Goal: Task Accomplishment & Management: Complete application form

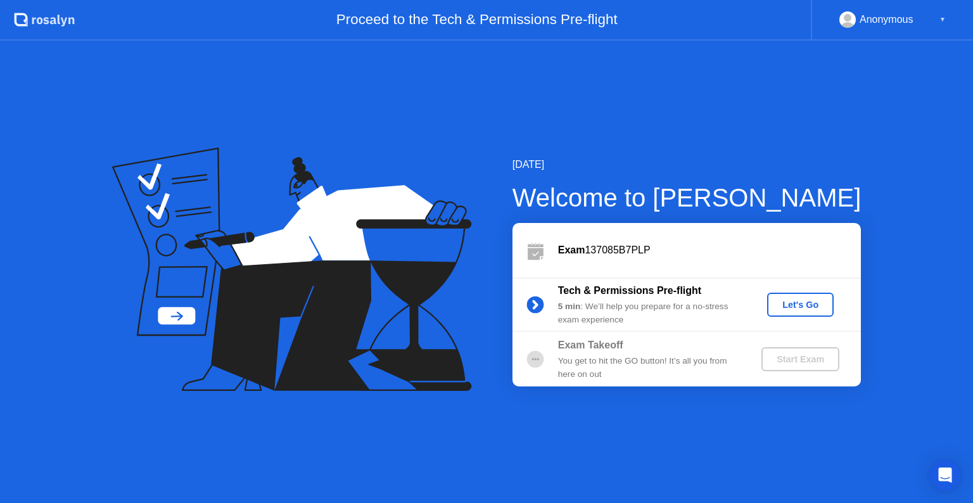
click at [813, 296] on button "Let's Go" at bounding box center [800, 305] width 66 height 24
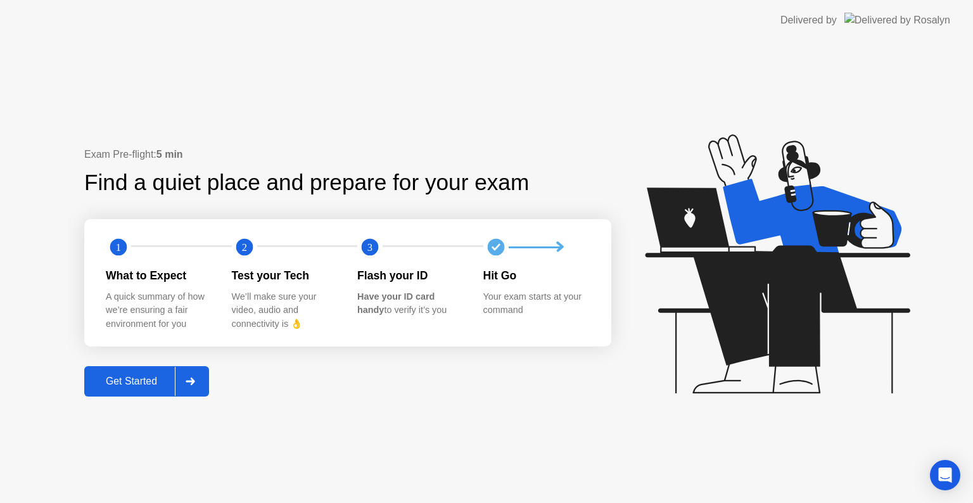
click at [157, 382] on div "Get Started" at bounding box center [131, 381] width 87 height 11
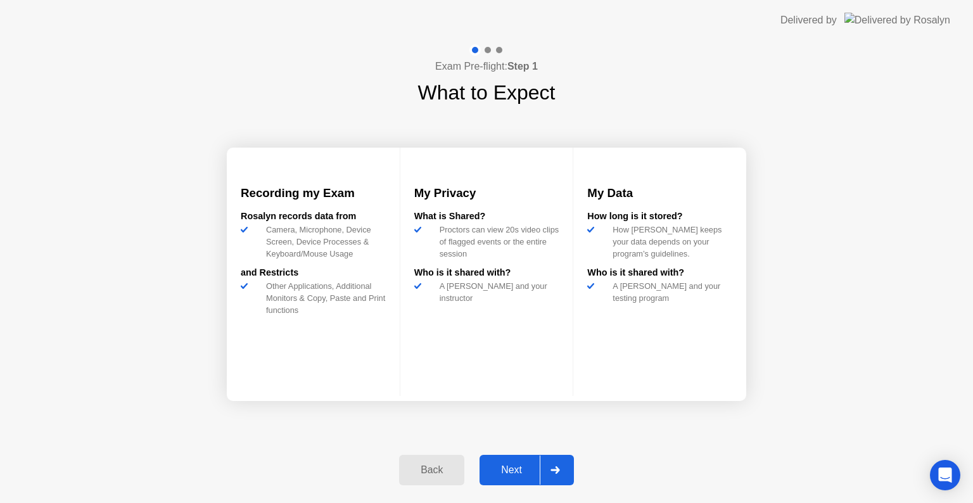
click at [524, 465] on div "Next" at bounding box center [511, 469] width 56 height 11
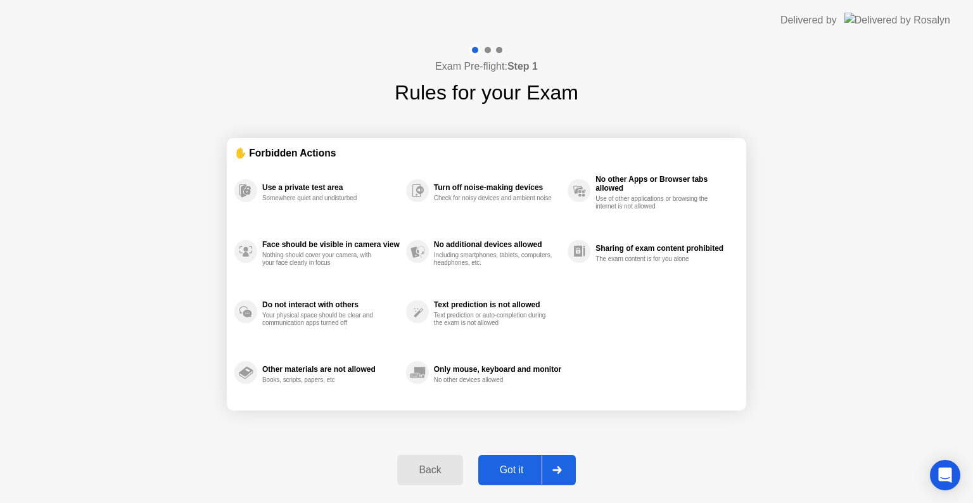
click at [521, 464] on div "Got it" at bounding box center [512, 469] width 60 height 11
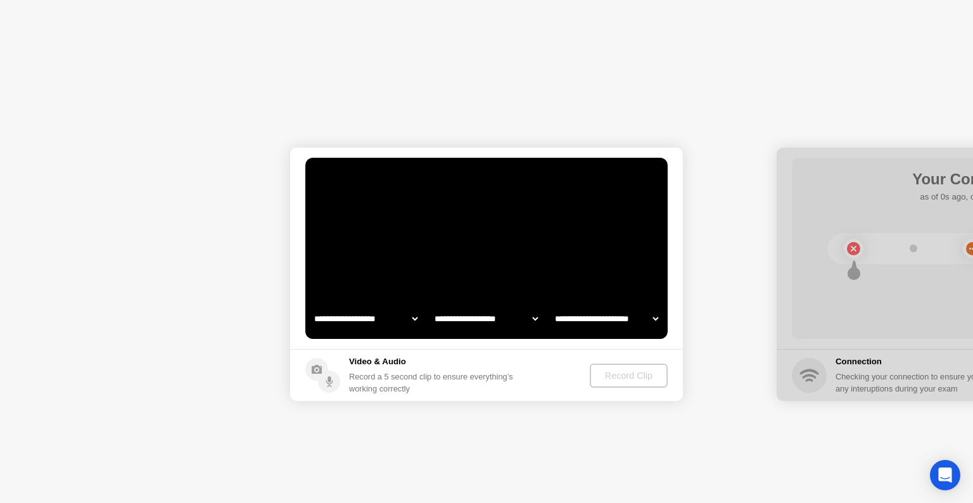
select select "**********"
select select "*******"
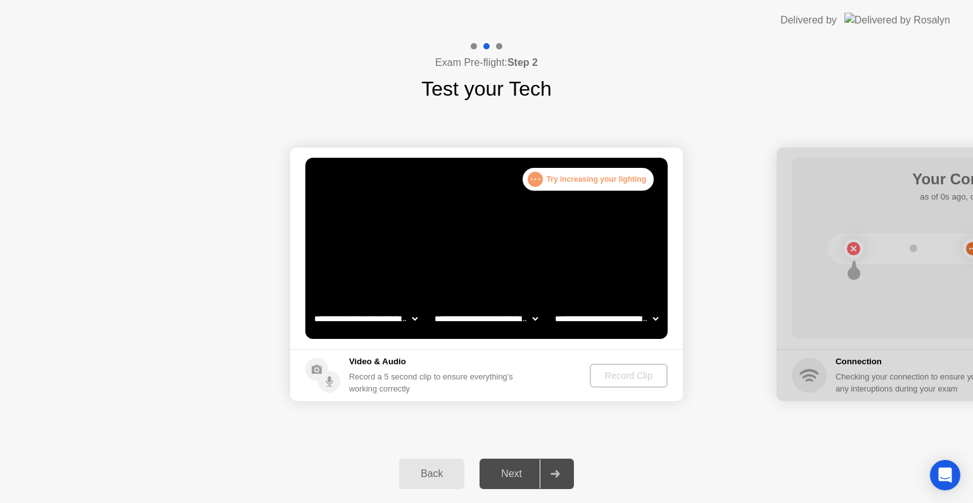
click at [629, 179] on circle at bounding box center [636, 182] width 20 height 20
click at [838, 266] on div at bounding box center [972, 274] width 393 height 253
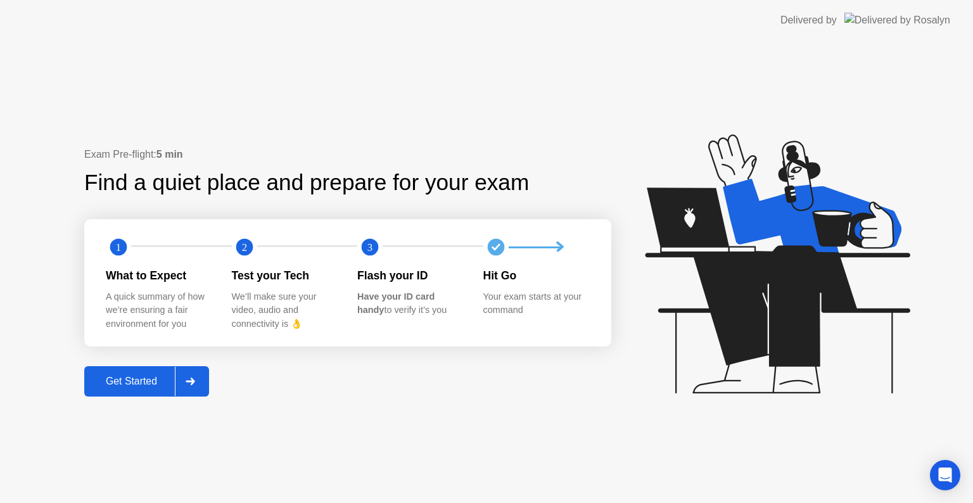
click at [131, 377] on div "Get Started" at bounding box center [131, 381] width 87 height 11
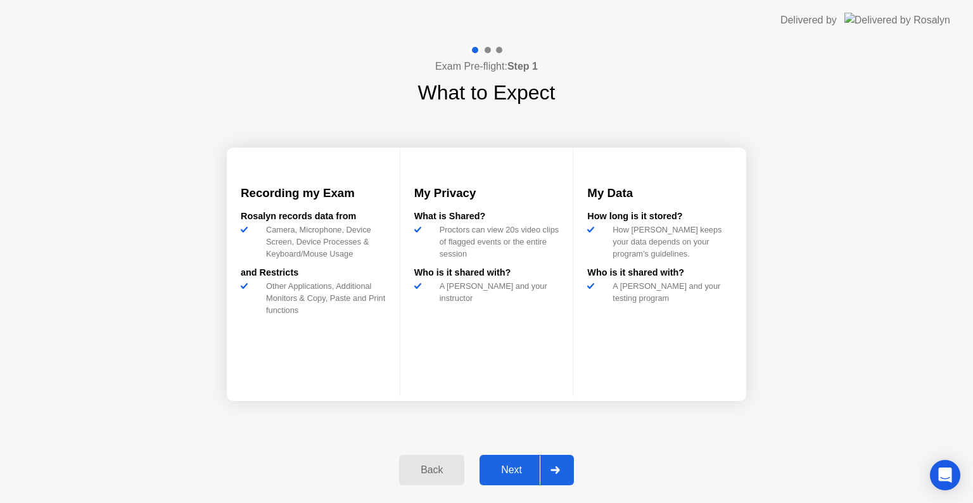
click at [491, 465] on div "Next" at bounding box center [511, 469] width 56 height 11
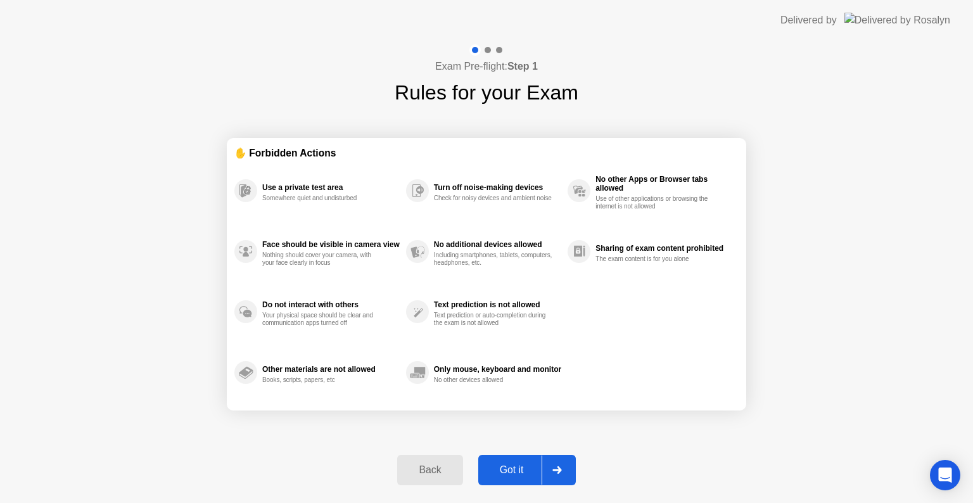
click at [489, 464] on div "Got it" at bounding box center [512, 469] width 60 height 11
select select "Available cameras"
select select "Available speakers"
select select "Available microphones"
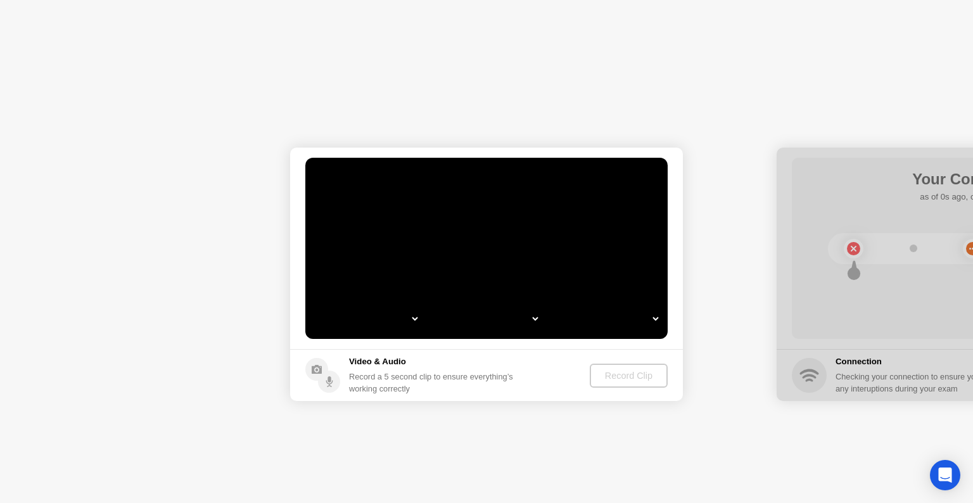
select select "**********"
select select "*******"
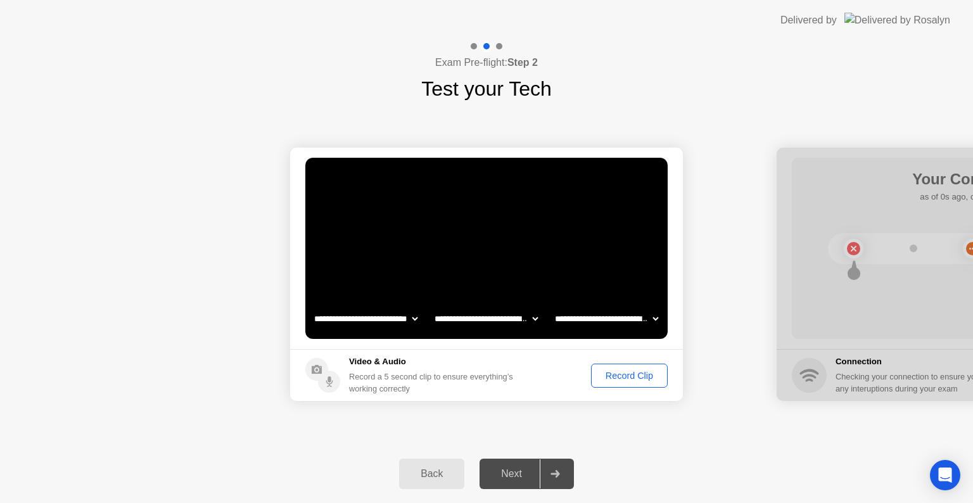
click at [600, 383] on button "Record Clip" at bounding box center [629, 375] width 77 height 24
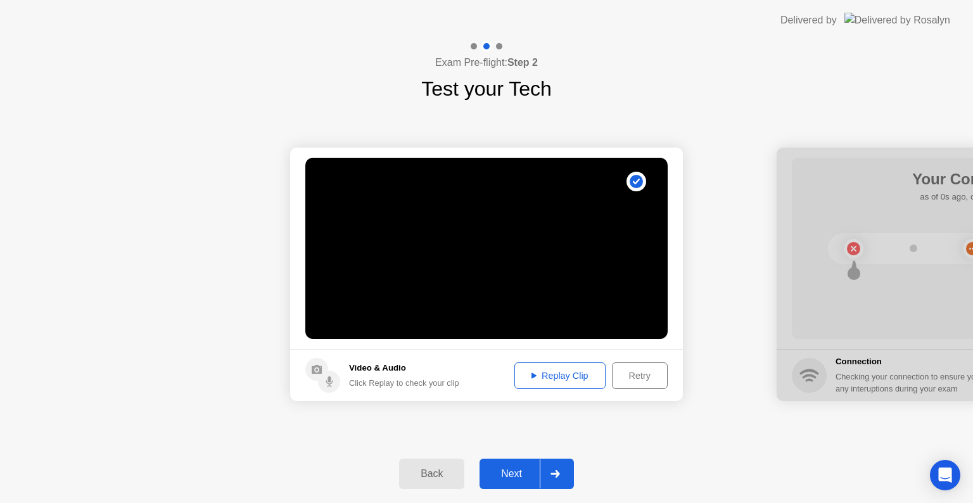
click at [509, 469] on div "Next" at bounding box center [511, 473] width 56 height 11
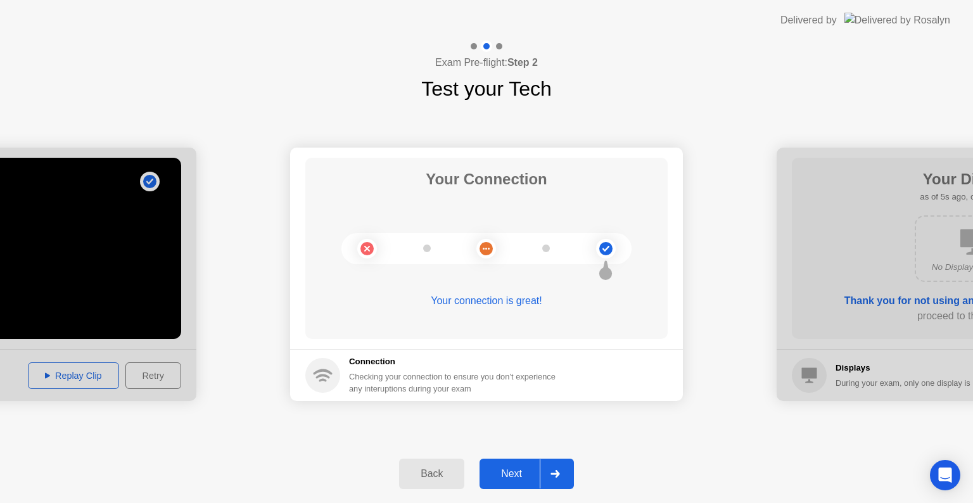
click at [499, 476] on div "Next" at bounding box center [511, 473] width 56 height 11
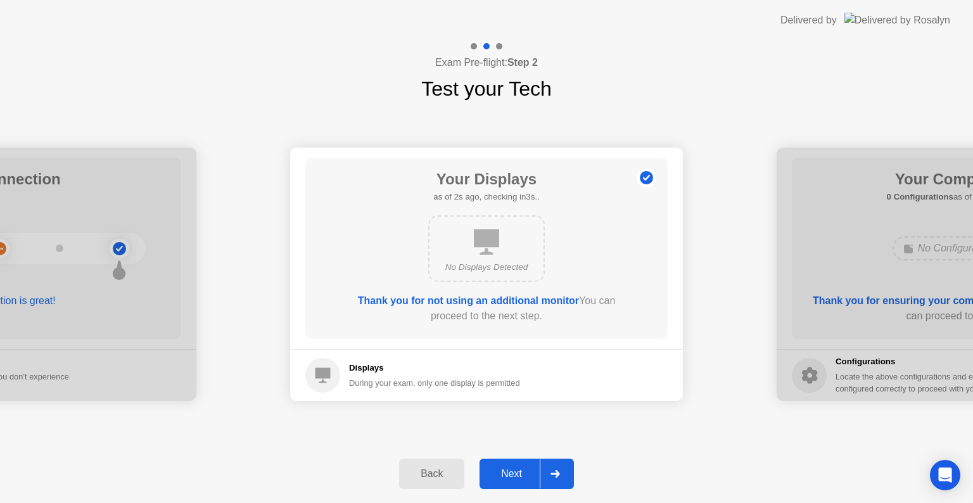
click at [499, 468] on div "Next" at bounding box center [511, 473] width 56 height 11
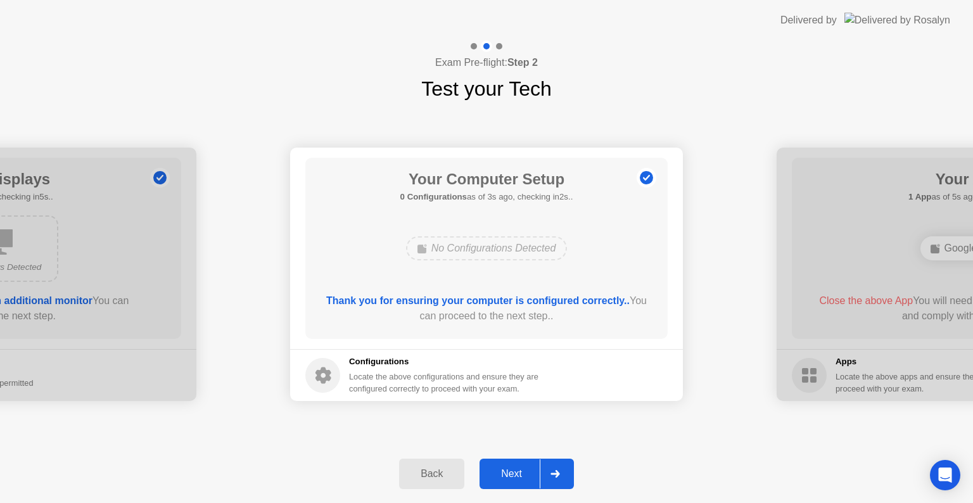
click at [497, 476] on div "Next" at bounding box center [511, 473] width 56 height 11
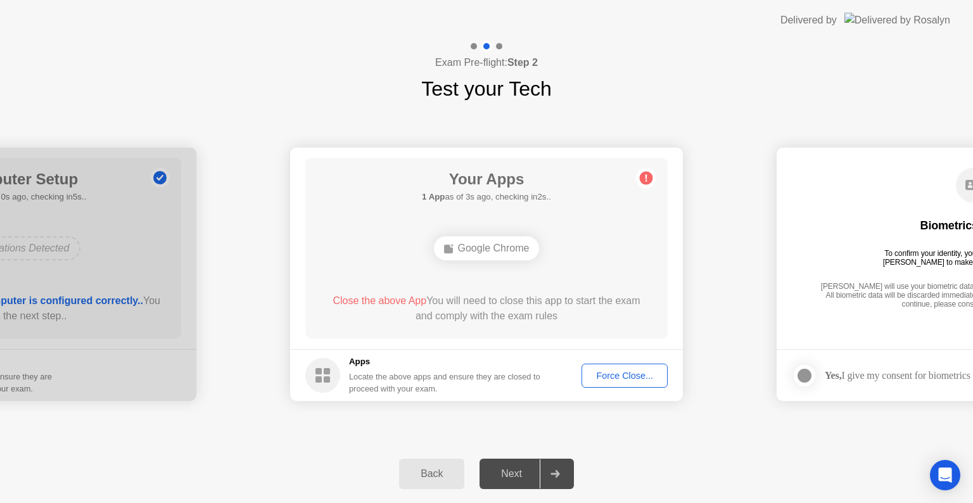
click at [504, 253] on div "Google Chrome" at bounding box center [487, 248] width 106 height 24
click at [618, 388] on footer "Apps Locate the above apps and ensure they are closed to proceed with your exam…" at bounding box center [486, 375] width 393 height 52
click at [618, 370] on div "Force Close..." at bounding box center [624, 375] width 77 height 10
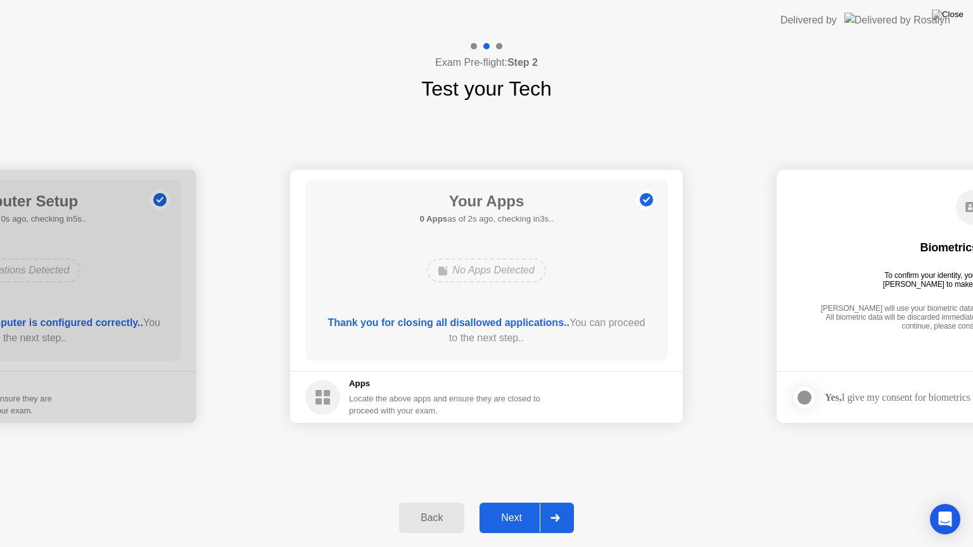
click at [511, 502] on div "Next" at bounding box center [511, 517] width 56 height 11
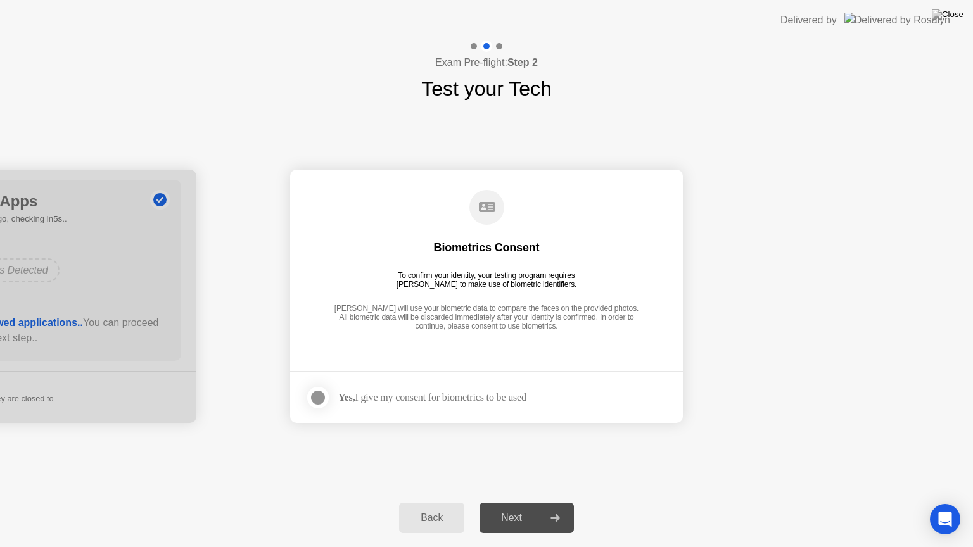
click at [513, 502] on div "Next" at bounding box center [511, 517] width 56 height 11
click at [508, 502] on div "Next" at bounding box center [511, 517] width 56 height 11
click at [321, 396] on div at bounding box center [317, 397] width 15 height 15
click at [509, 502] on div "Next" at bounding box center [511, 517] width 56 height 11
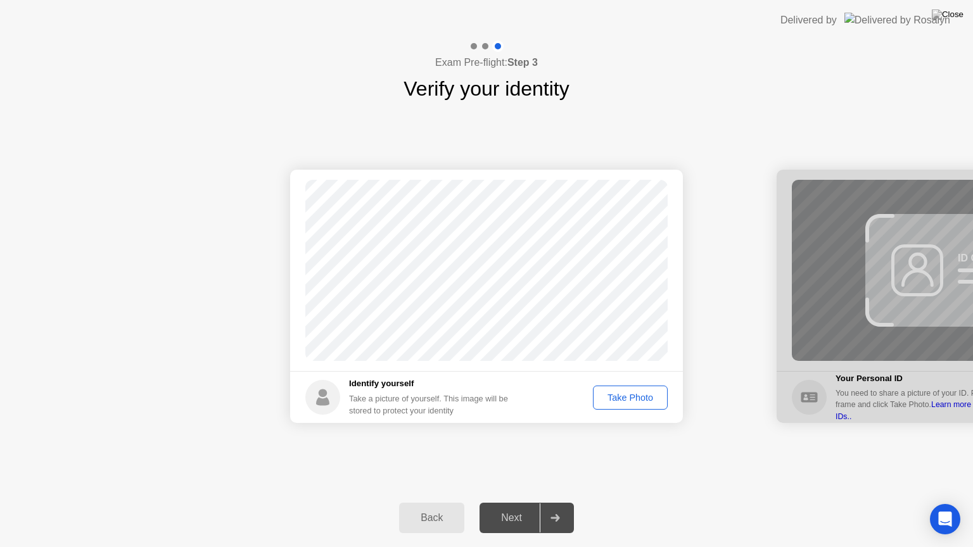
click at [643, 397] on div "Take Photo" at bounding box center [630, 398] width 66 height 10
click at [642, 397] on div "Retake" at bounding box center [638, 398] width 49 height 10
click at [641, 394] on div "Take Photo" at bounding box center [630, 398] width 66 height 10
click at [646, 393] on div "Retake" at bounding box center [638, 398] width 49 height 10
click at [628, 393] on div "Take Photo" at bounding box center [630, 398] width 66 height 10
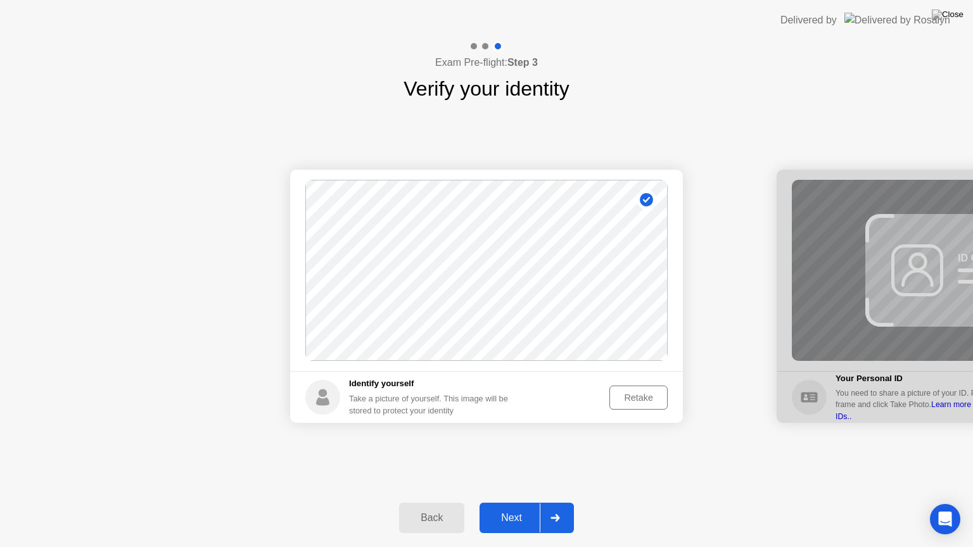
click at [511, 502] on button "Next" at bounding box center [526, 518] width 94 height 30
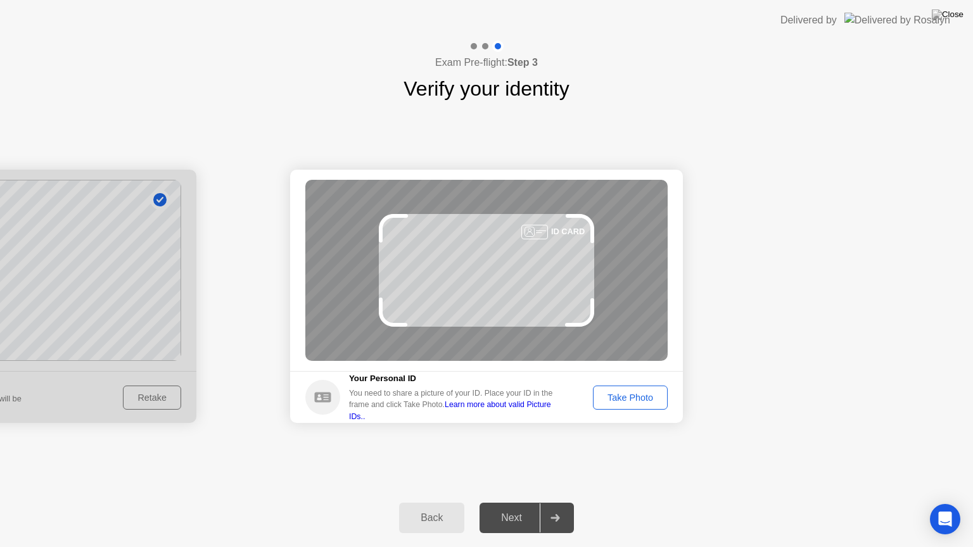
click at [607, 396] on div "Take Photo" at bounding box center [630, 398] width 66 height 10
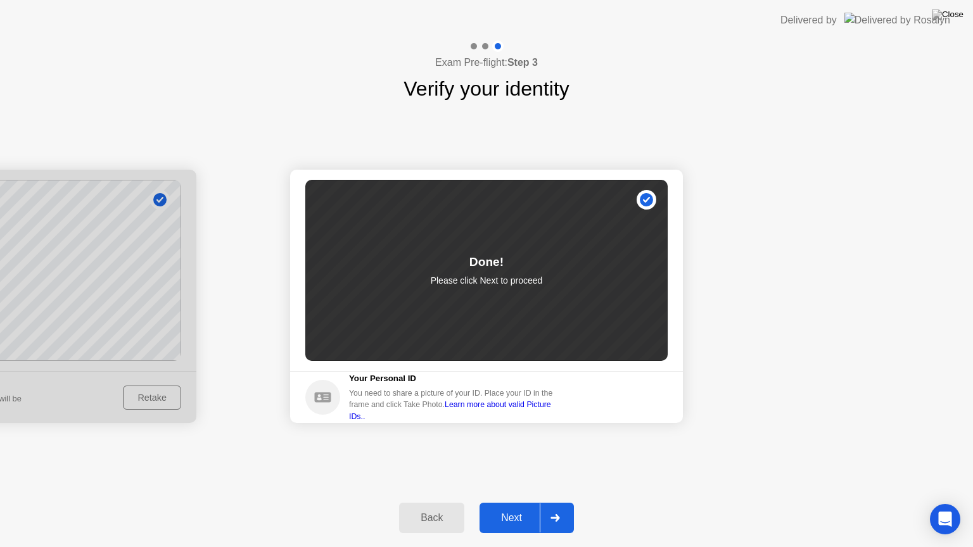
click at [515, 502] on div "Next" at bounding box center [511, 517] width 56 height 11
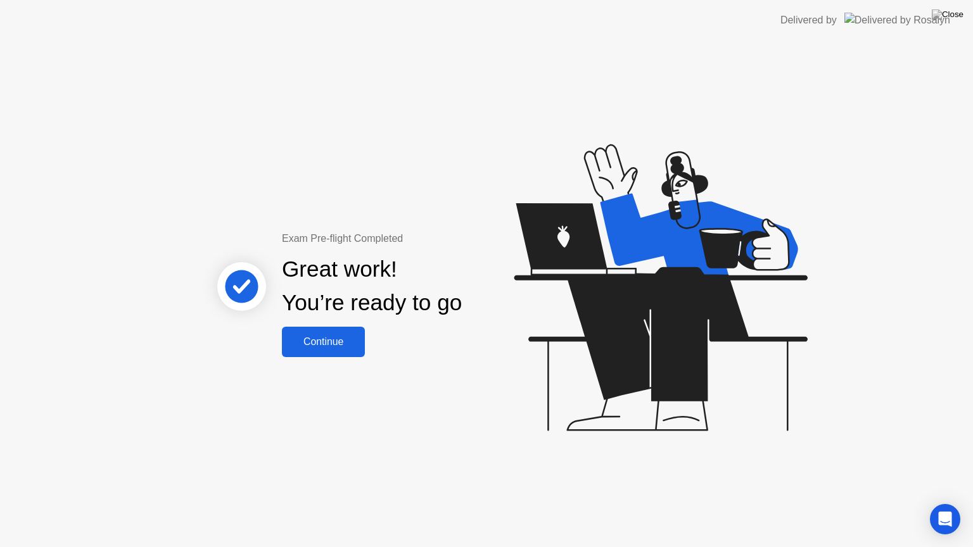
click at [313, 336] on div "Continue" at bounding box center [323, 341] width 75 height 11
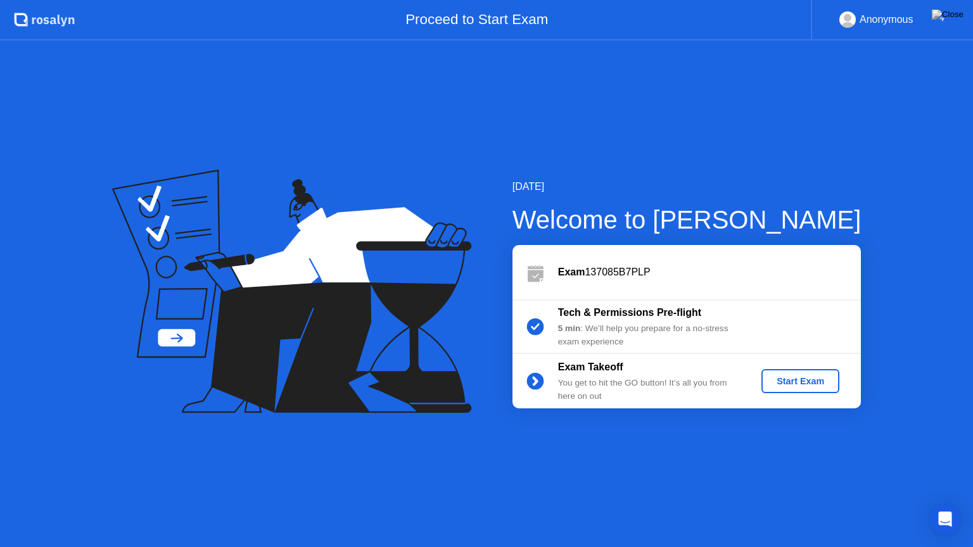
click at [818, 377] on div "Start Exam" at bounding box center [800, 381] width 68 height 10
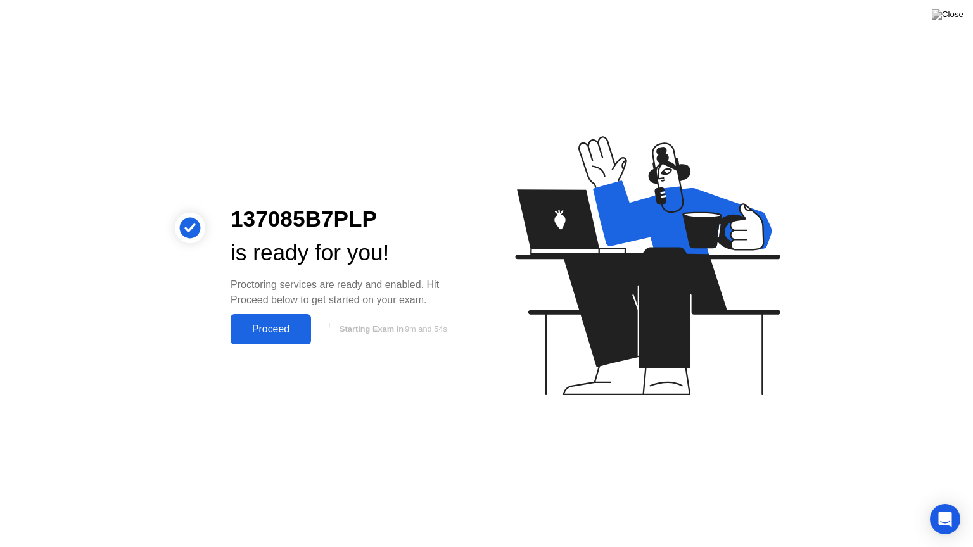
click at [254, 335] on div "Proceed" at bounding box center [270, 329] width 73 height 11
